Goal: Information Seeking & Learning: Learn about a topic

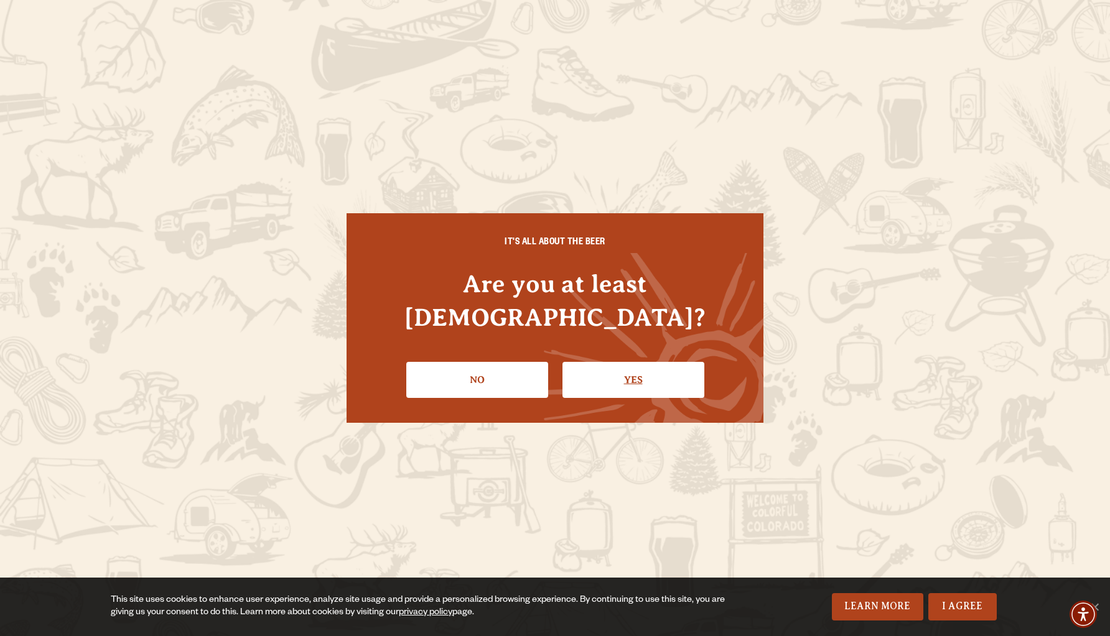
click at [633, 362] on link "Yes" at bounding box center [633, 380] width 142 height 36
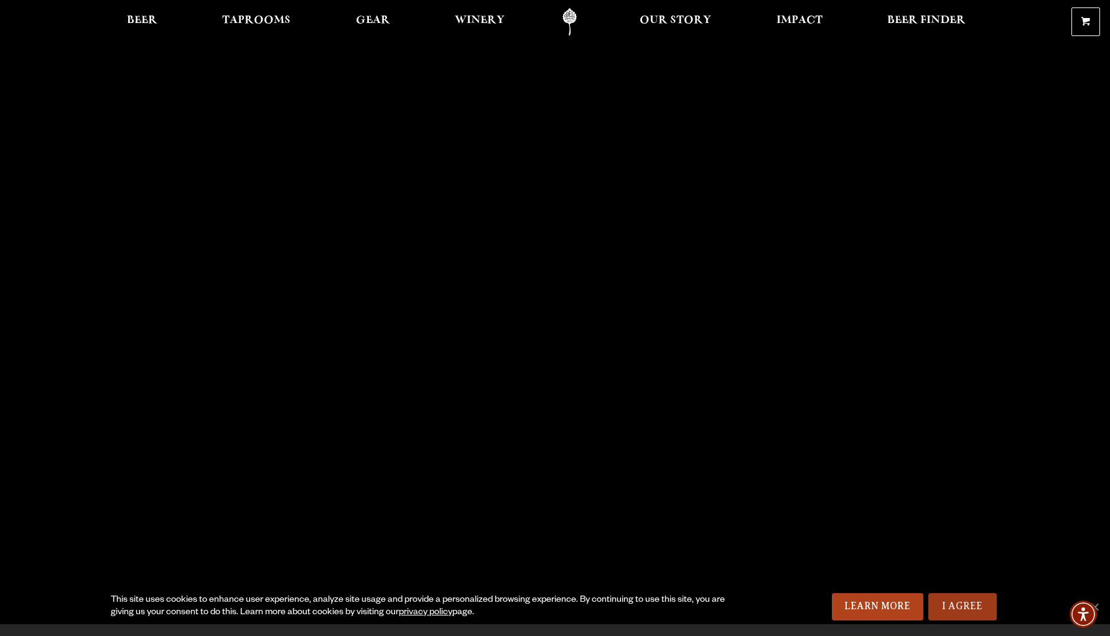
click at [984, 605] on link "I Agree" at bounding box center [962, 606] width 68 height 27
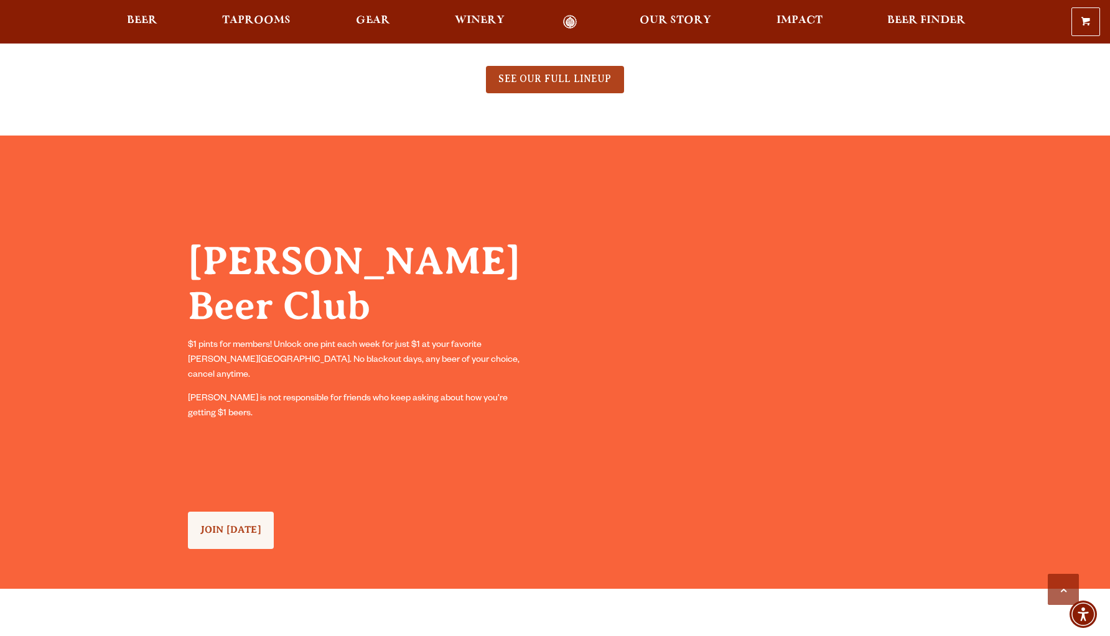
scroll to position [1026, 0]
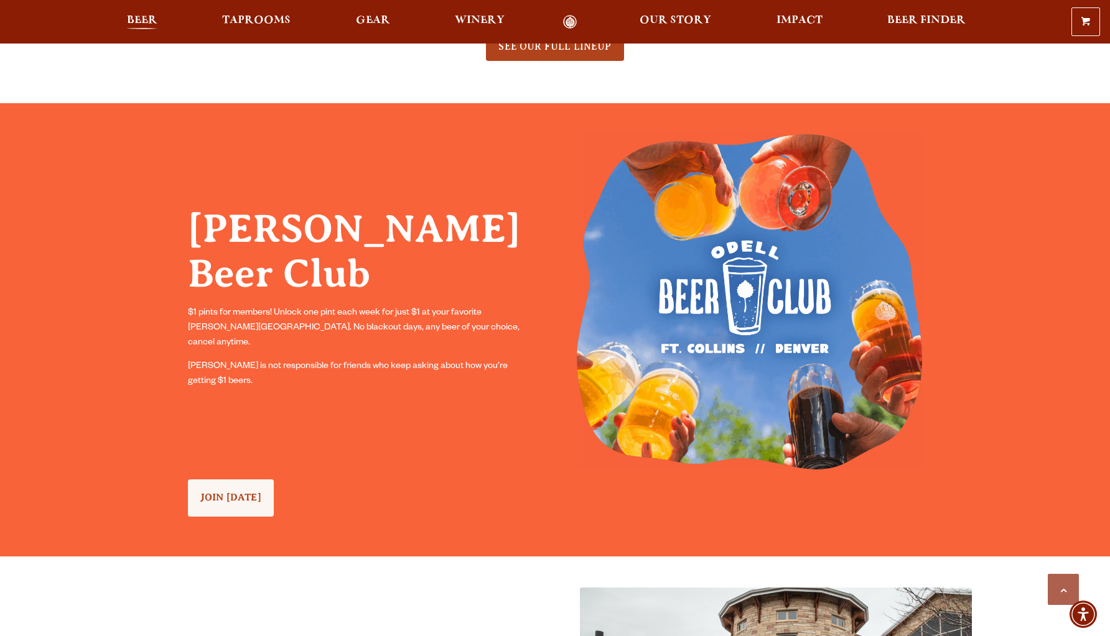
click at [136, 21] on span "Beer" at bounding box center [142, 21] width 30 height 10
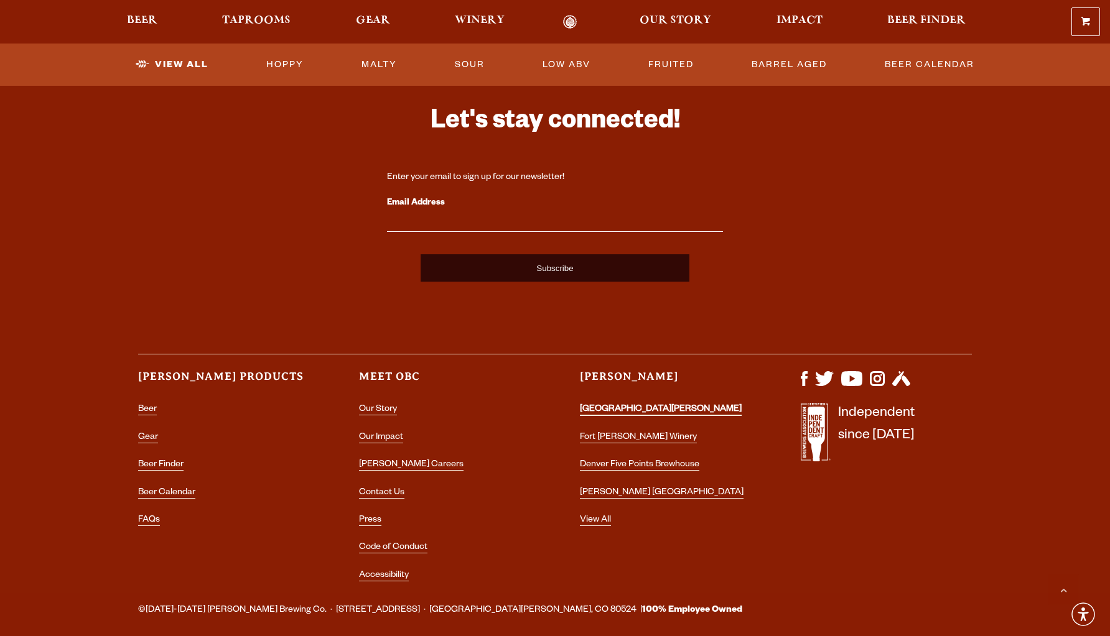
scroll to position [3018, 0]
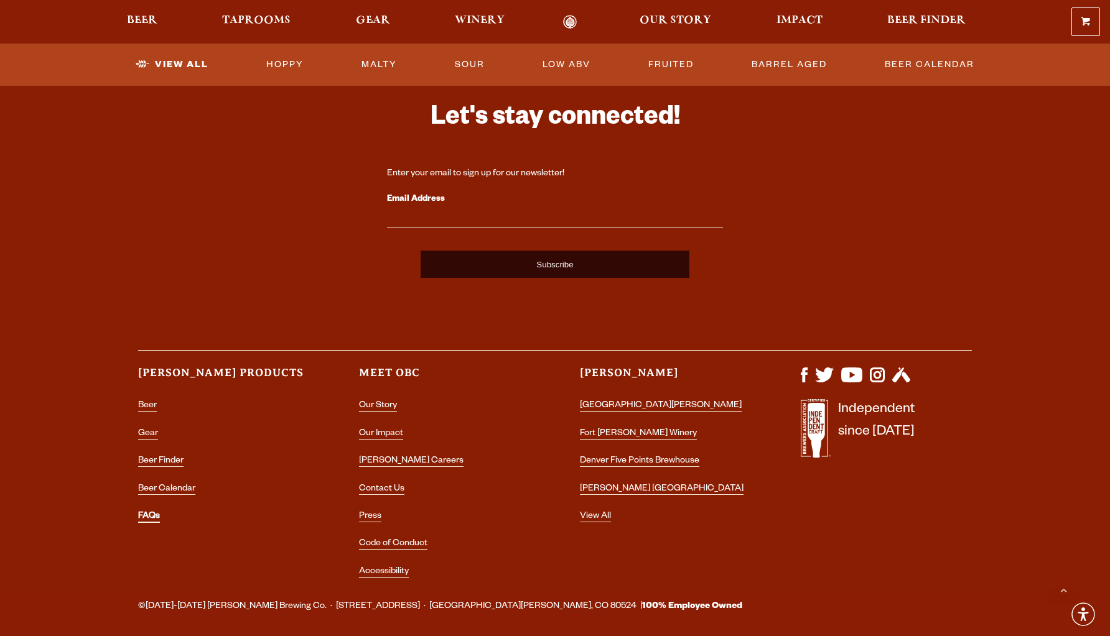
click at [157, 519] on link "FAQs" at bounding box center [149, 517] width 22 height 11
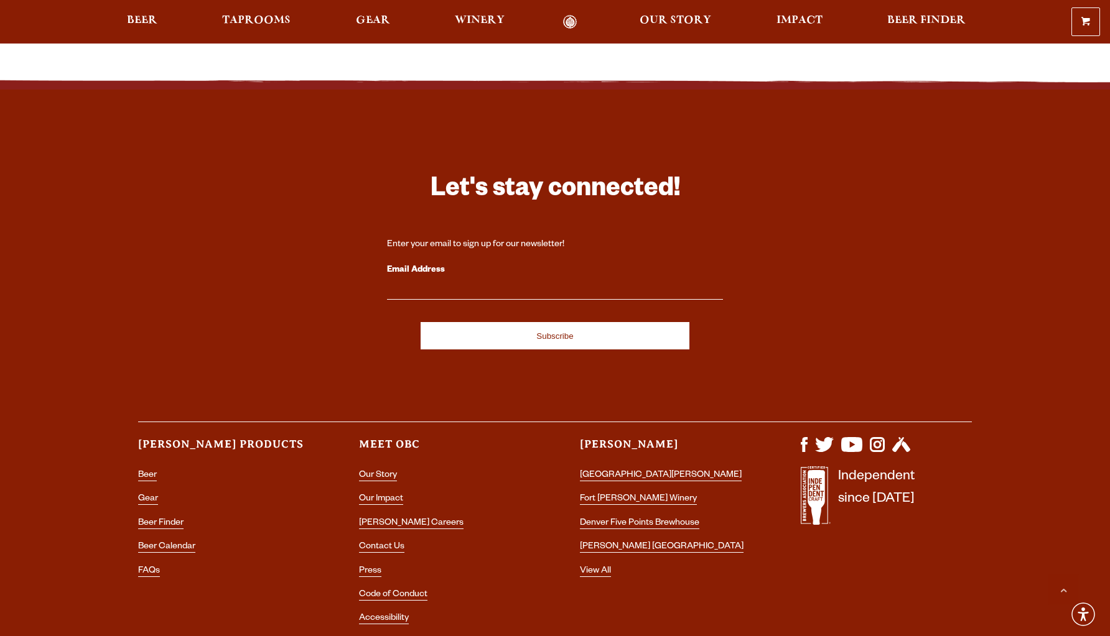
scroll to position [1362, 0]
